Goal: Task Accomplishment & Management: Use online tool/utility

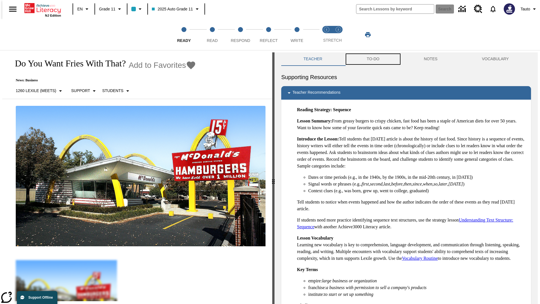
click at [373, 59] on button "TO-DO" at bounding box center [372, 58] width 57 height 13
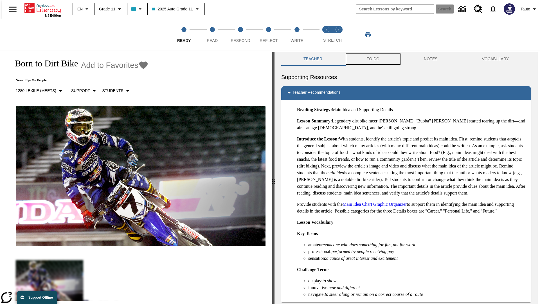
click at [373, 59] on button "TO-DO" at bounding box center [372, 58] width 57 height 13
